Goal: Communication & Community: Answer question/provide support

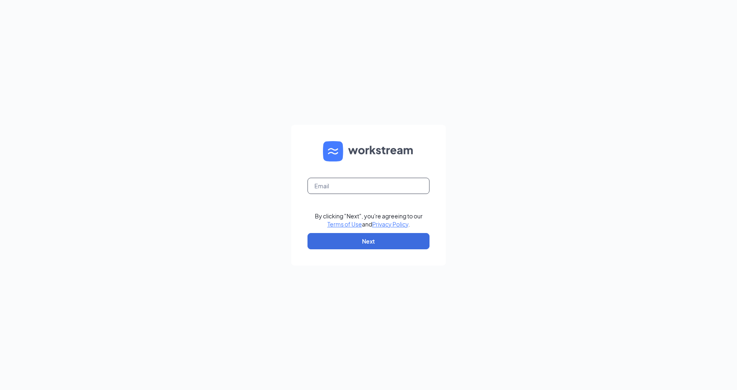
click at [339, 188] on input "text" at bounding box center [368, 186] width 122 height 16
type input "[EMAIL_ADDRESS][DOMAIN_NAME]"
click at [389, 243] on button "Next" at bounding box center [368, 241] width 122 height 16
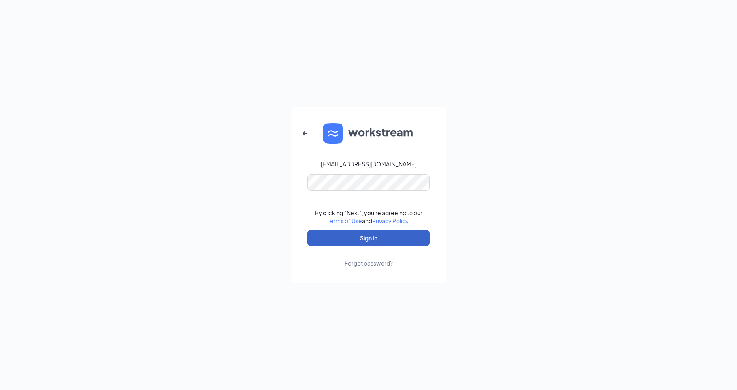
click at [355, 232] on button "Sign In" at bounding box center [368, 238] width 122 height 16
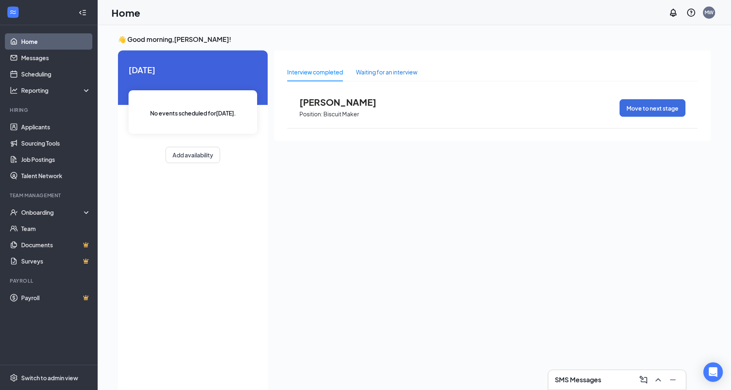
click at [370, 71] on div "Waiting for an interview" at bounding box center [386, 71] width 61 height 9
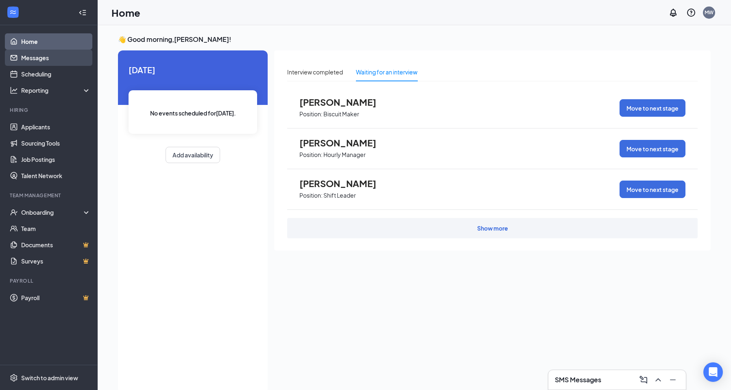
click at [31, 62] on link "Messages" at bounding box center [56, 58] width 70 height 16
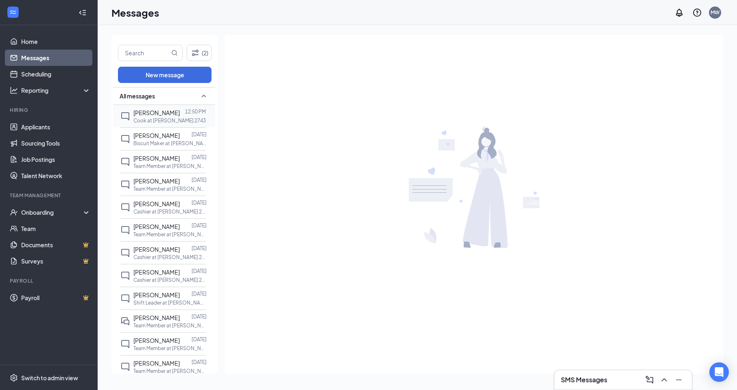
click at [148, 118] on p "Cook at [PERSON_NAME] 2743" at bounding box center [169, 120] width 72 height 7
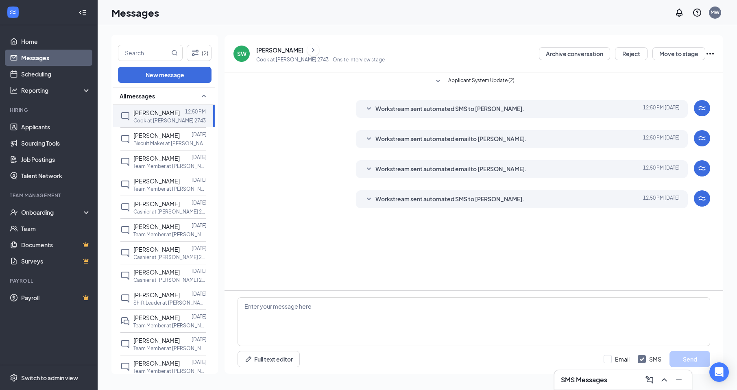
click at [450, 169] on span "Workstream sent automated email to [PERSON_NAME]." at bounding box center [450, 169] width 151 height 10
